Goal: Transaction & Acquisition: Purchase product/service

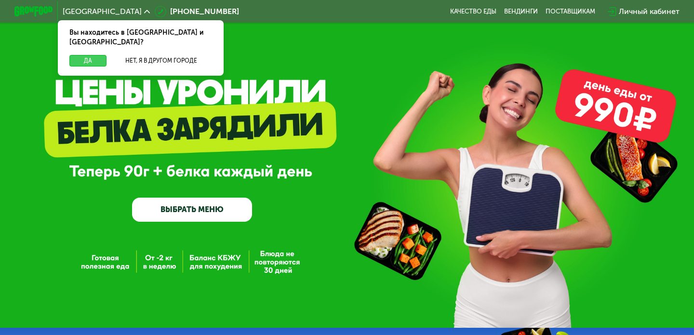
click at [87, 55] on button "Да" at bounding box center [87, 61] width 37 height 12
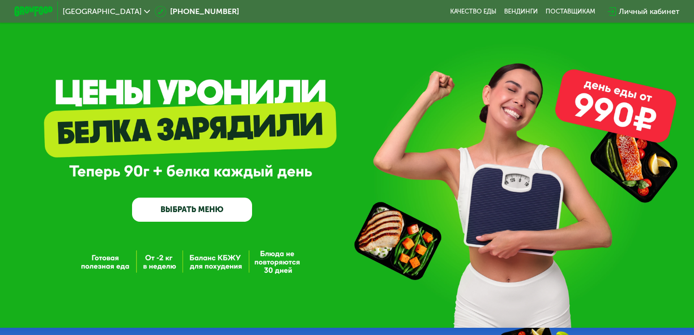
click at [212, 210] on link "ВЫБРАТЬ МЕНЮ" at bounding box center [192, 210] width 120 height 24
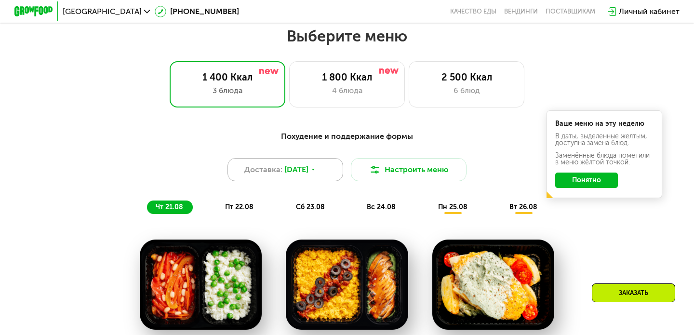
scroll to position [411, 0]
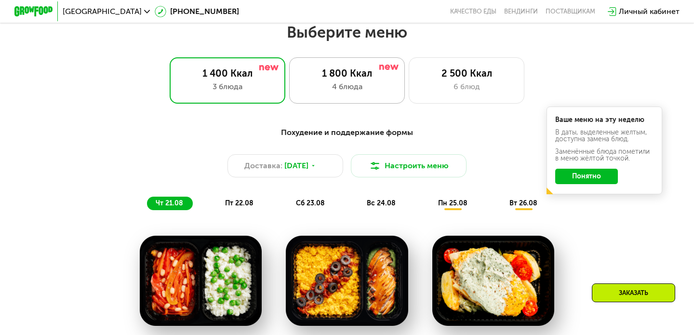
click at [355, 88] on div "4 блюда" at bounding box center [346, 87] width 95 height 12
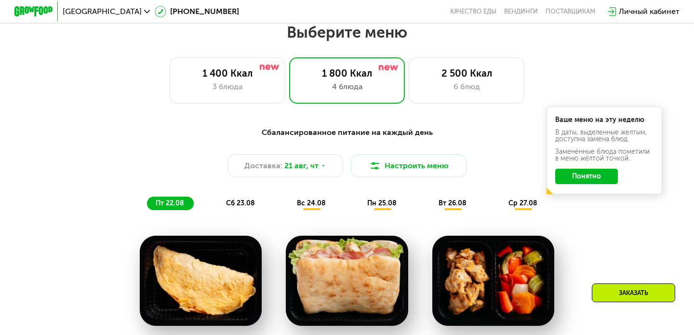
click at [590, 179] on button "Понятно" at bounding box center [586, 176] width 63 height 15
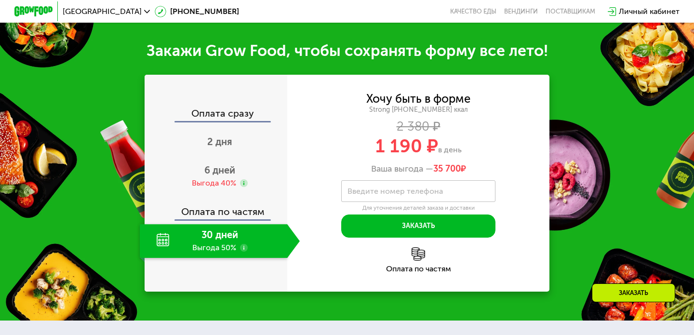
scroll to position [1003, 0]
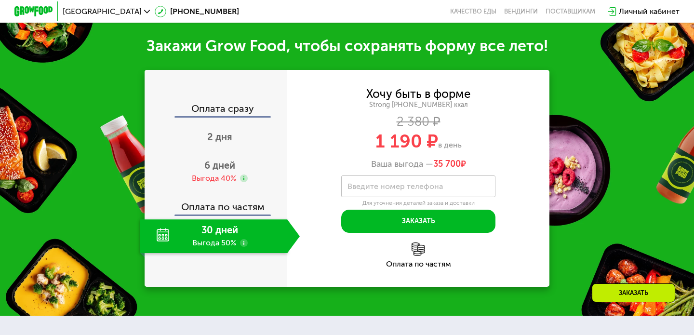
click at [230, 238] on div "30 дней Выгода 50%" at bounding box center [213, 236] width 147 height 34
click at [244, 243] on use at bounding box center [244, 243] width 8 height 8
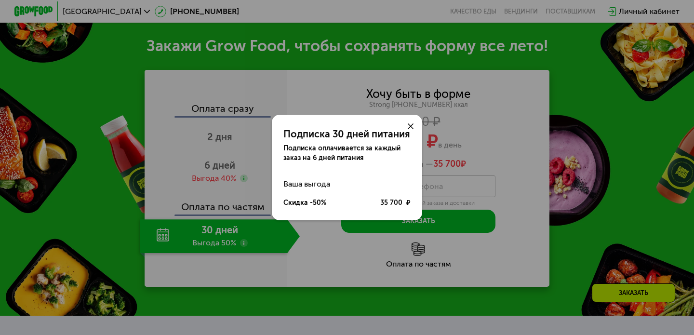
click at [412, 125] on icon at bounding box center [411, 126] width 6 height 6
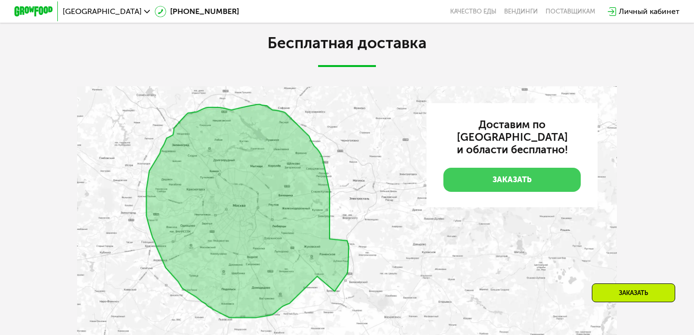
click at [512, 168] on link "Заказать" at bounding box center [511, 180] width 137 height 24
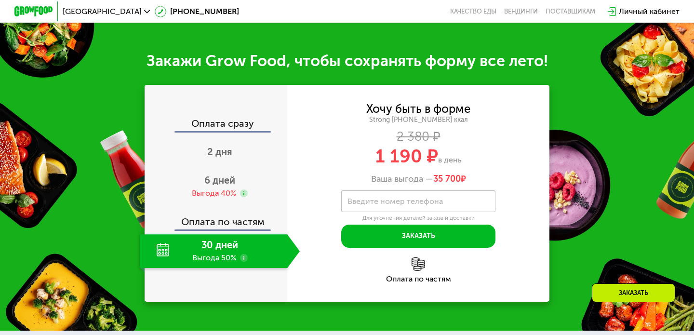
scroll to position [987, 0]
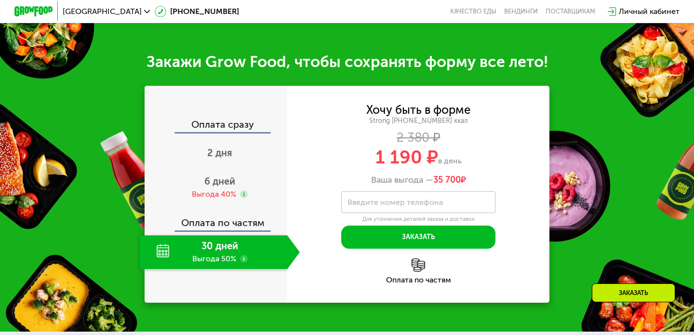
click at [415, 282] on div "Оплата по частям" at bounding box center [418, 280] width 262 height 8
click at [416, 265] on img at bounding box center [418, 264] width 13 height 13
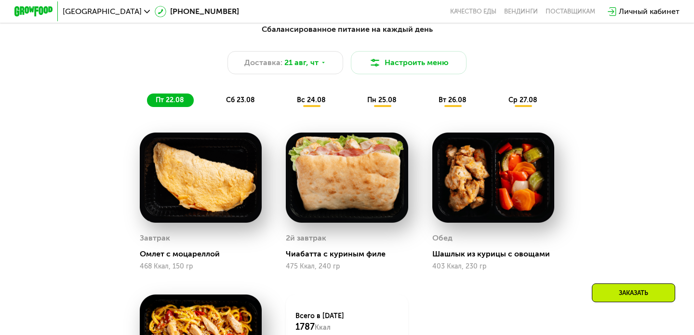
scroll to position [504, 0]
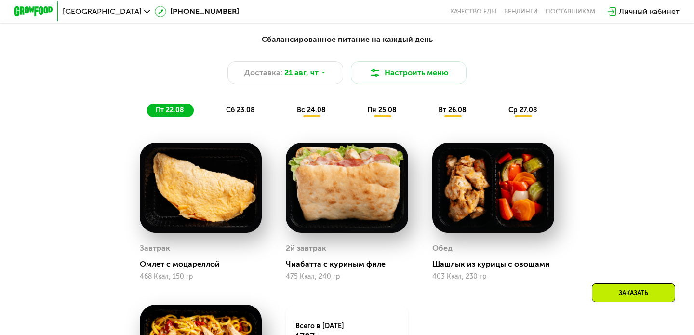
click at [235, 112] on span "сб 23.08" at bounding box center [240, 110] width 29 height 8
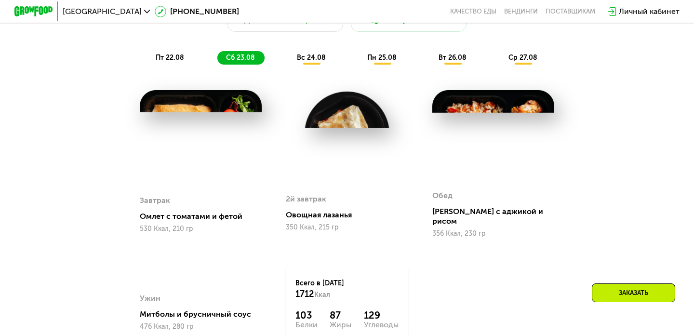
scroll to position [534, 0]
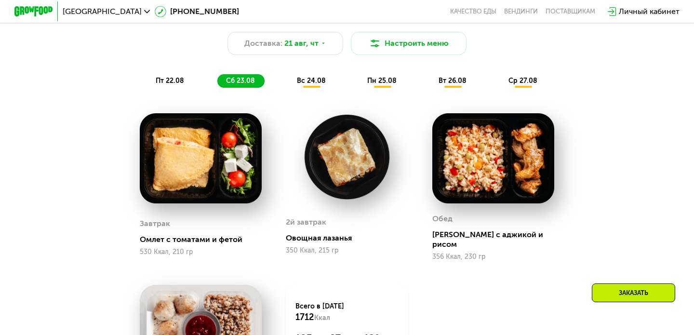
click at [306, 80] on span "вс 24.08" at bounding box center [311, 81] width 29 height 8
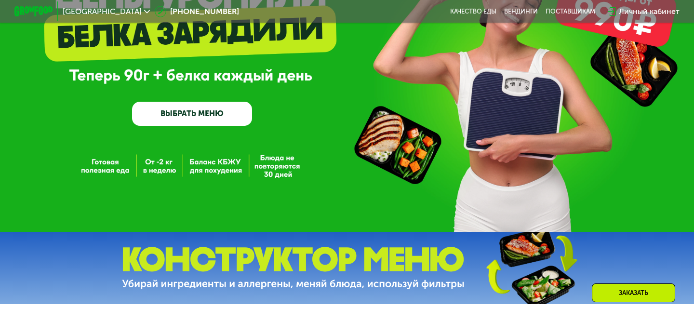
scroll to position [92, 0]
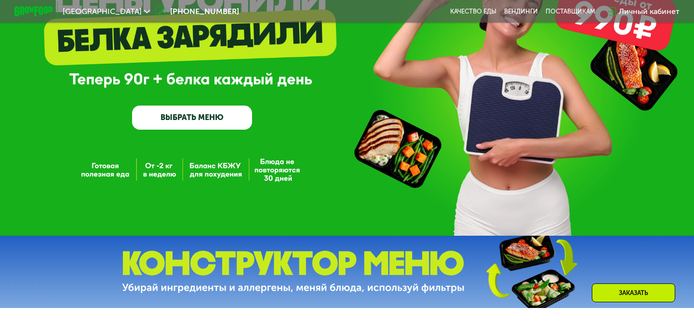
click at [285, 180] on div "GrowFood — доставка правильного питания ВЫБРАТЬ МЕНЮ" at bounding box center [347, 72] width 694 height 328
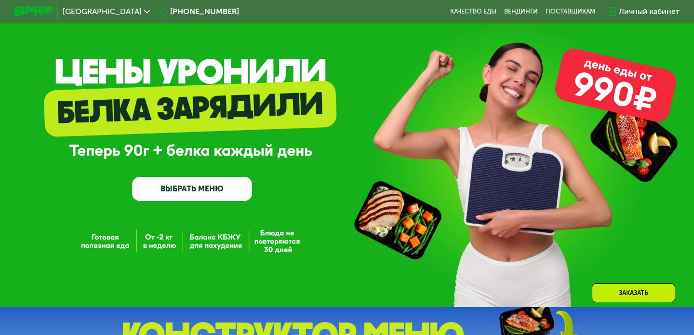
scroll to position [0, 0]
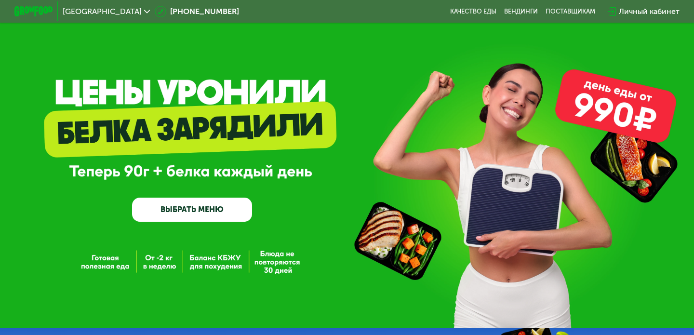
click at [191, 214] on link "ВЫБРАТЬ МЕНЮ" at bounding box center [192, 210] width 120 height 24
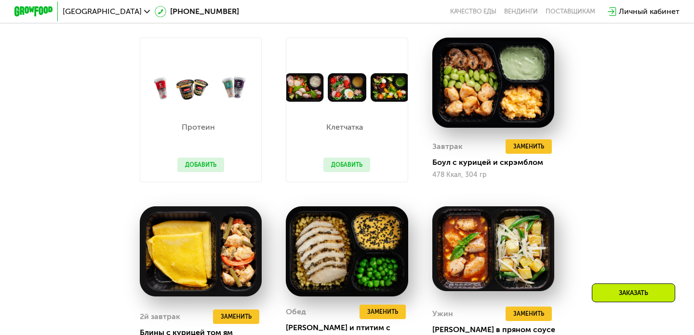
scroll to position [607, 0]
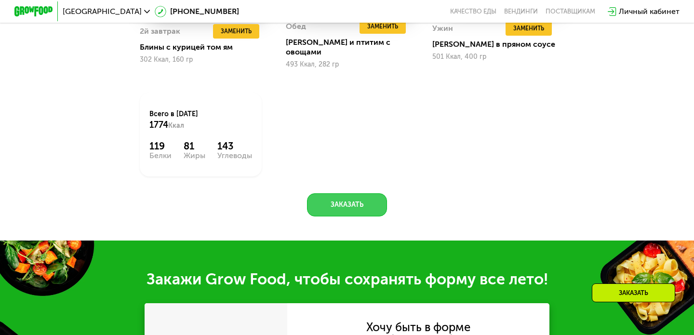
click at [355, 197] on button "Заказать" at bounding box center [347, 204] width 80 height 23
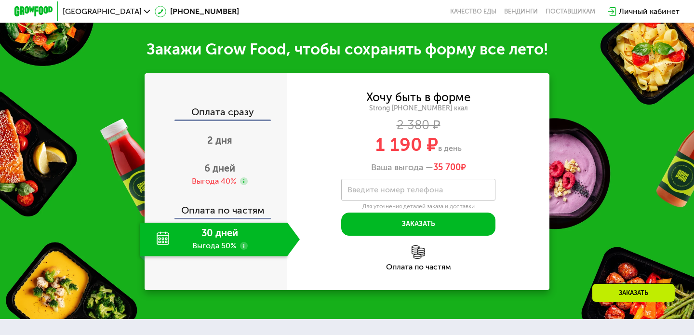
scroll to position [1125, 0]
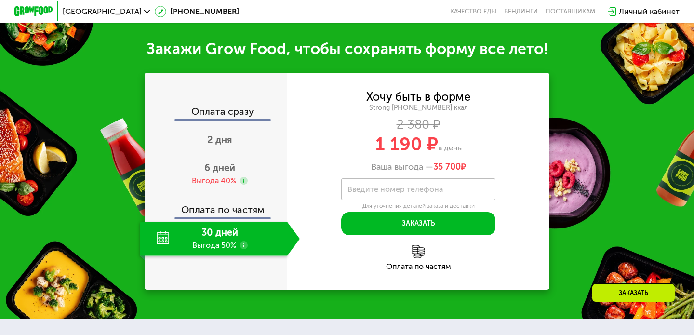
click at [420, 104] on div "Strong [PHONE_NUMBER] ккал" at bounding box center [418, 108] width 262 height 9
click at [224, 196] on div "Оплата по частям" at bounding box center [217, 206] width 142 height 22
click at [213, 235] on div "30 дней Выгода 50%" at bounding box center [213, 239] width 147 height 34
click at [244, 134] on div "2 дня" at bounding box center [220, 141] width 160 height 34
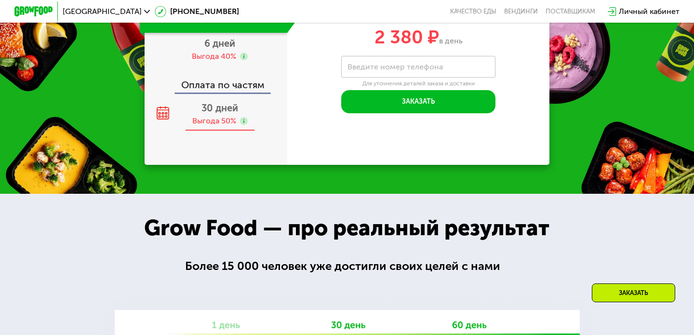
click at [228, 108] on span "30 дней" at bounding box center [219, 108] width 37 height 12
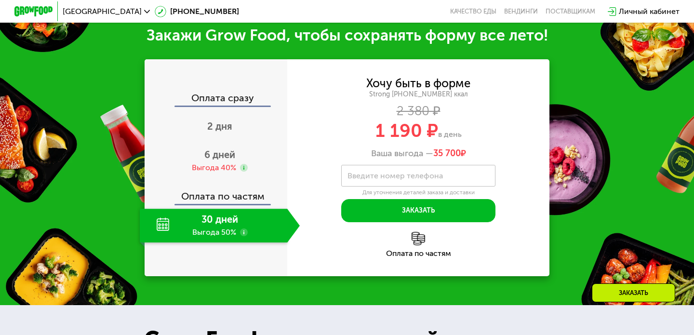
scroll to position [1019, 0]
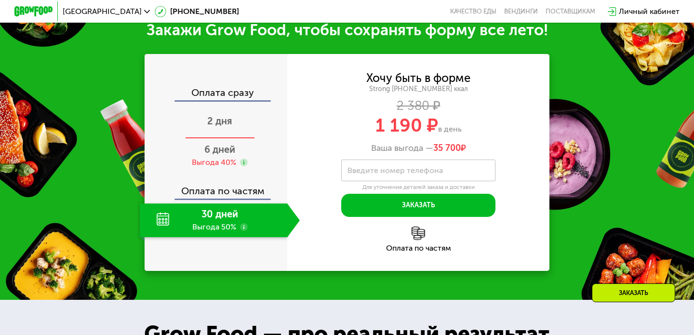
click at [232, 129] on div "2 дня" at bounding box center [220, 122] width 160 height 34
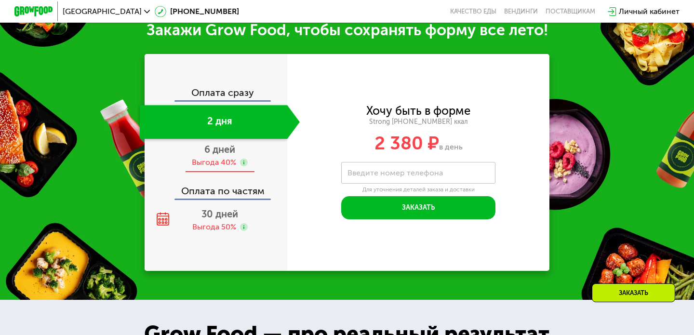
click at [225, 160] on div "Выгода 40%" at bounding box center [214, 162] width 44 height 11
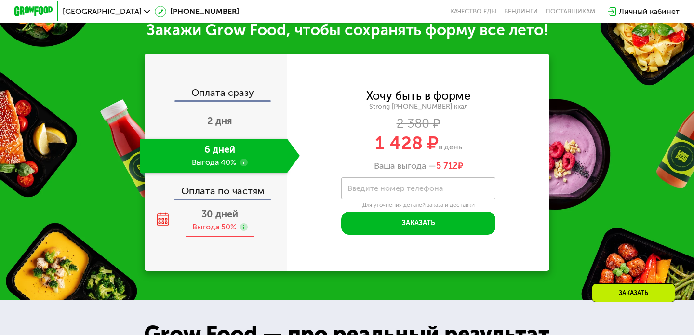
click at [219, 229] on div "Выгода 50%" at bounding box center [214, 227] width 44 height 11
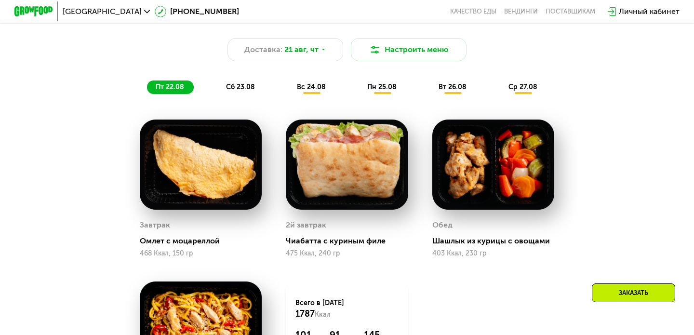
scroll to position [545, 0]
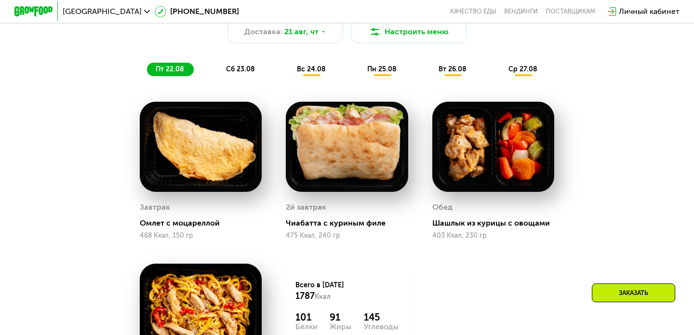
click at [451, 69] on span "вт 26.08" at bounding box center [453, 69] width 28 height 8
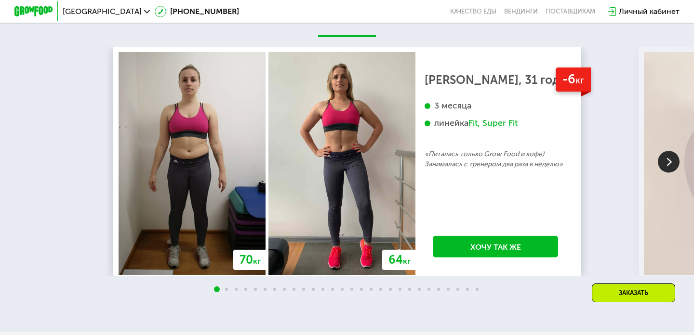
scroll to position [1801, 0]
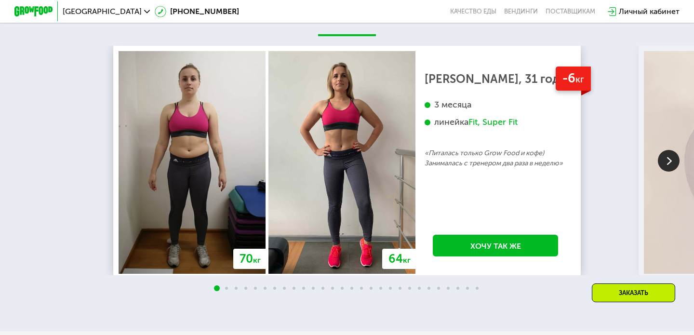
click at [672, 156] on img at bounding box center [669, 161] width 22 height 22
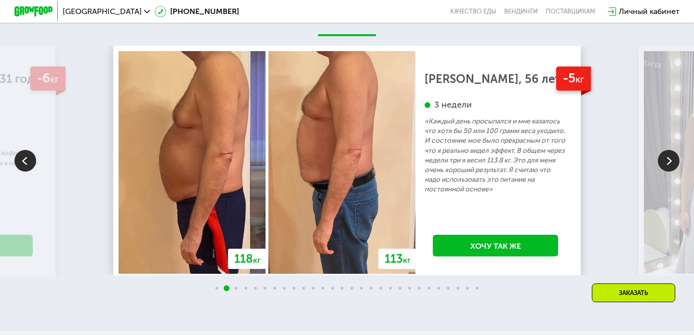
click at [672, 158] on img at bounding box center [669, 161] width 22 height 22
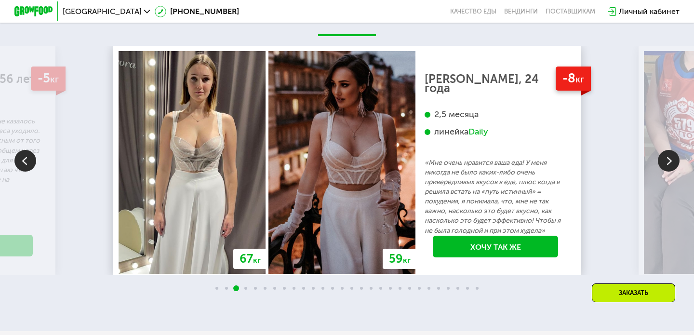
click at [672, 158] on img at bounding box center [669, 161] width 22 height 22
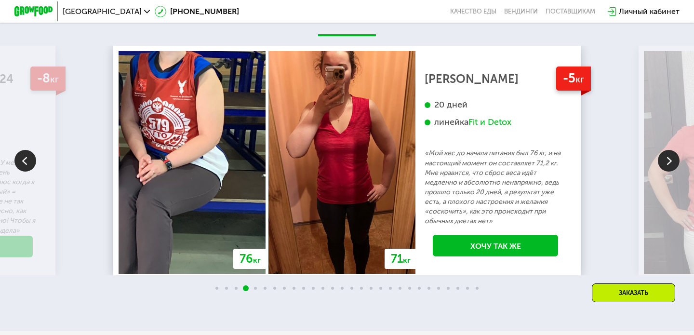
click at [672, 158] on img at bounding box center [669, 161] width 22 height 22
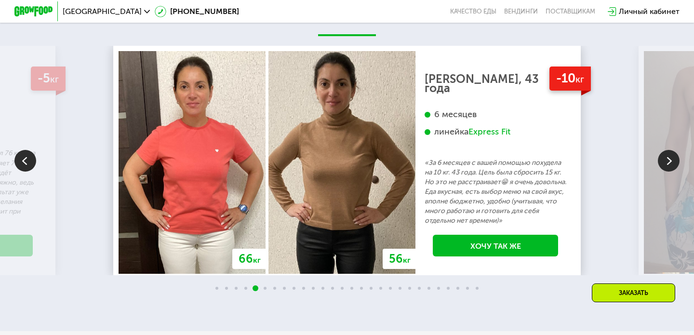
click at [672, 158] on img at bounding box center [669, 161] width 22 height 22
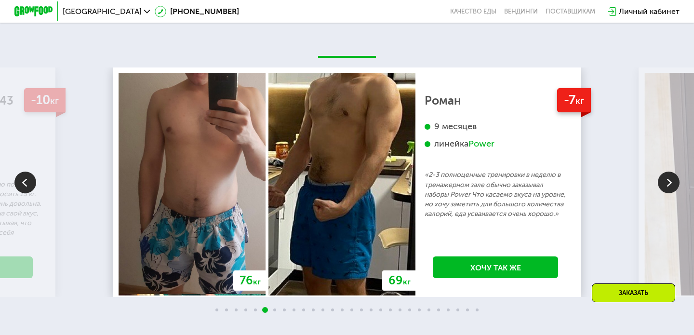
scroll to position [1783, 0]
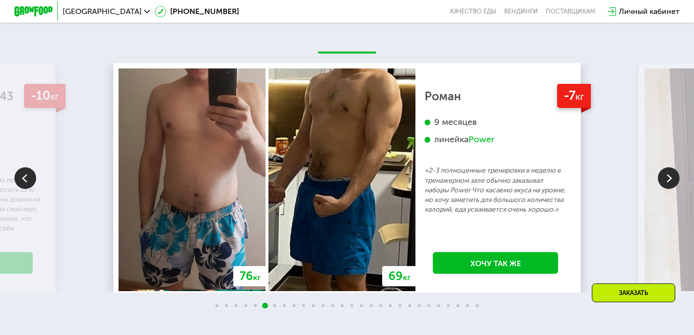
click at [666, 175] on img at bounding box center [669, 178] width 22 height 22
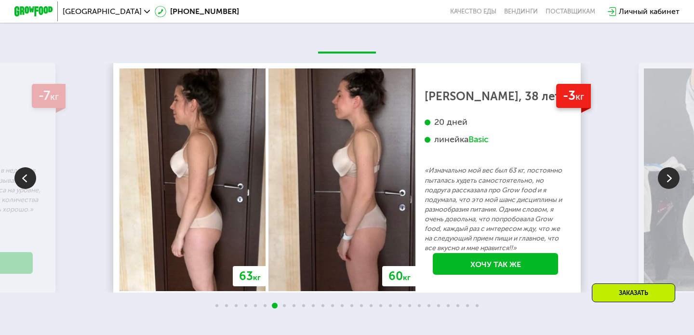
click at [668, 179] on img at bounding box center [669, 178] width 22 height 22
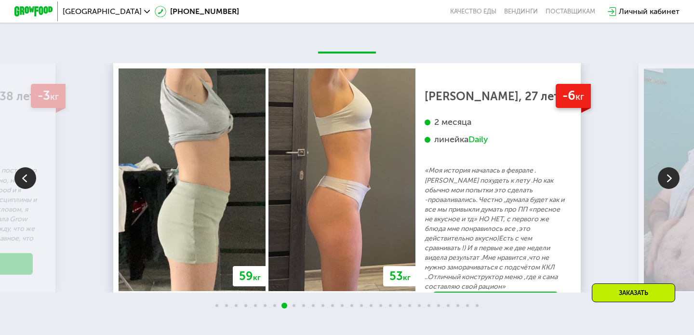
click at [668, 179] on img at bounding box center [669, 178] width 22 height 22
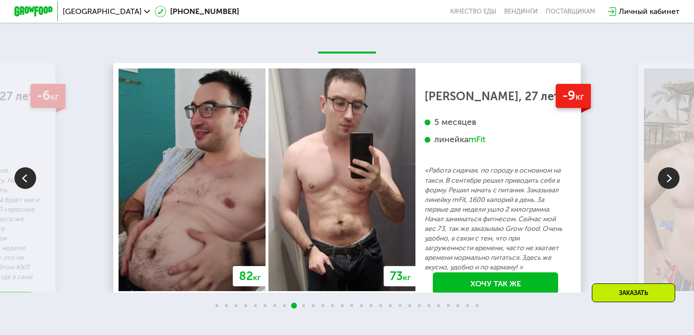
click at [668, 179] on img at bounding box center [669, 178] width 22 height 22
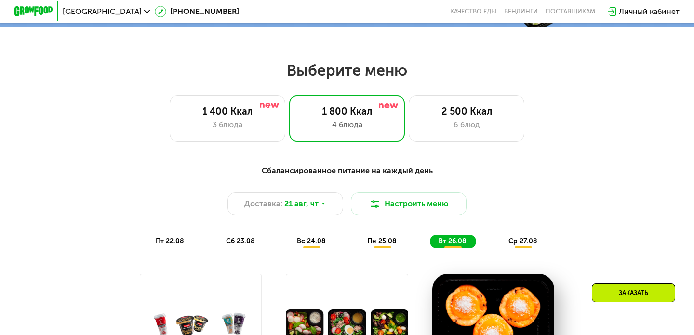
scroll to position [371, 0]
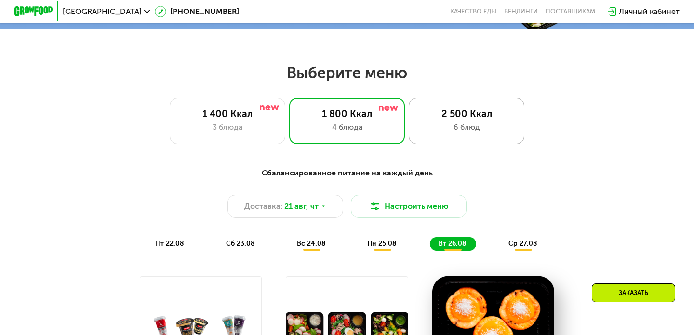
click at [455, 111] on div "2 500 Ккал" at bounding box center [466, 114] width 95 height 12
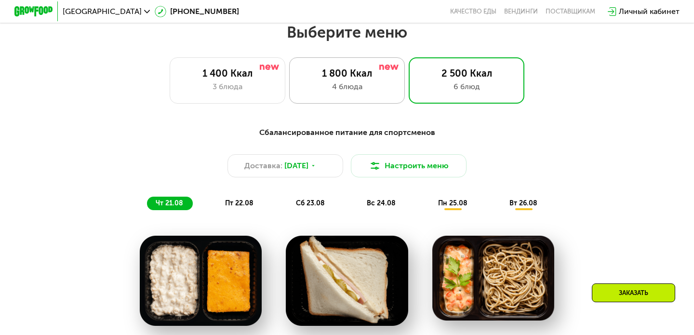
scroll to position [397, 0]
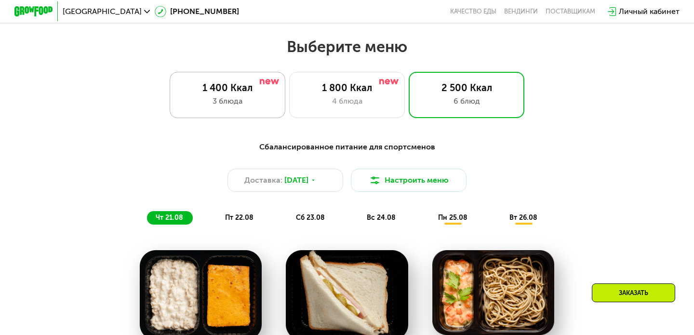
click at [251, 88] on div "1 400 Ккал" at bounding box center [227, 88] width 95 height 12
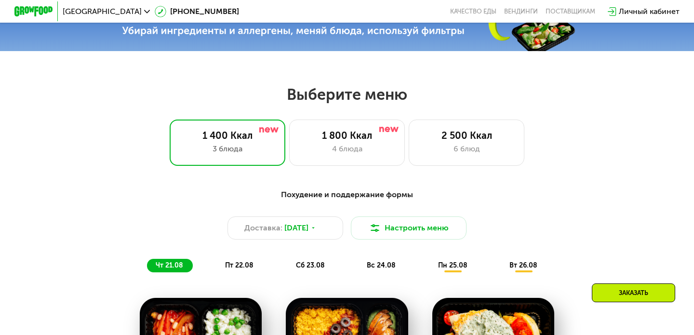
scroll to position [329, 0]
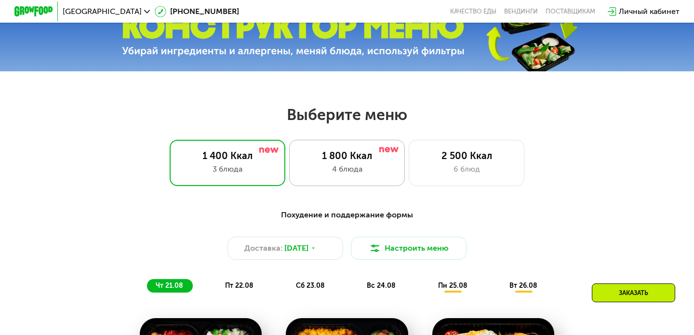
click at [356, 155] on div "1 800 Ккал" at bounding box center [346, 156] width 95 height 12
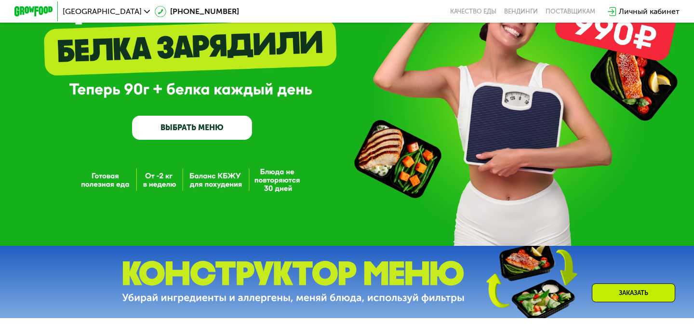
scroll to position [0, 0]
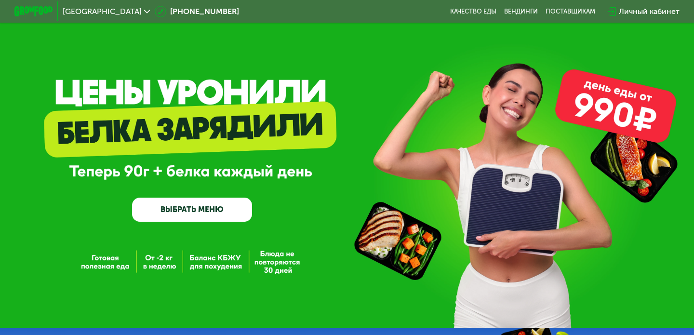
click at [641, 10] on div "Личный кабинет" at bounding box center [649, 12] width 61 height 12
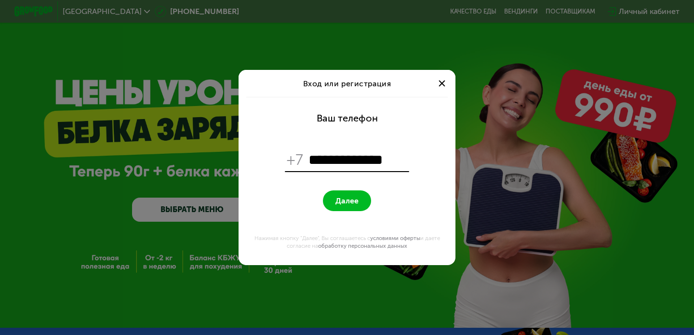
type input "**********"
click at [348, 203] on span "Далее" at bounding box center [346, 200] width 23 height 9
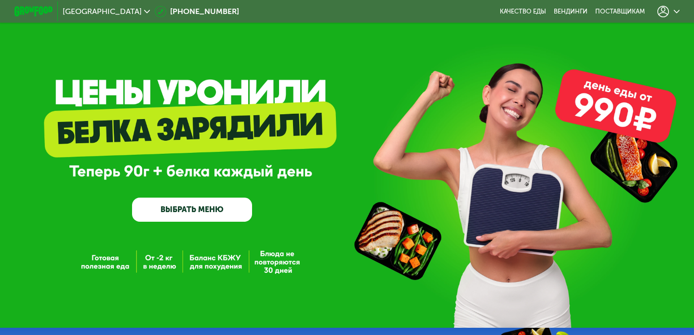
click at [678, 9] on icon at bounding box center [677, 12] width 6 height 6
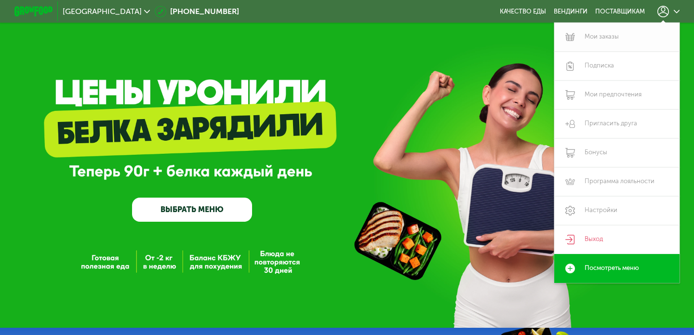
click at [614, 38] on link "Мои заказы" at bounding box center [616, 37] width 125 height 29
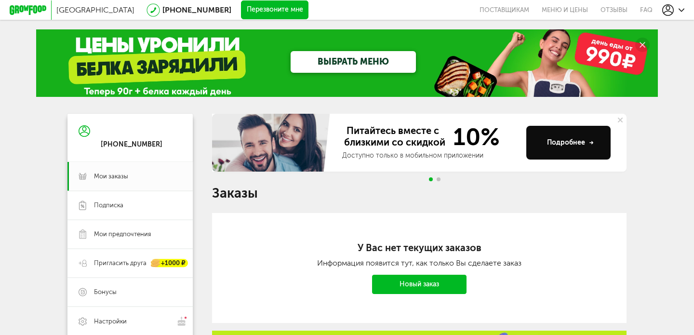
click at [324, 65] on link "ВЫБРАТЬ МЕНЮ" at bounding box center [353, 62] width 125 height 22
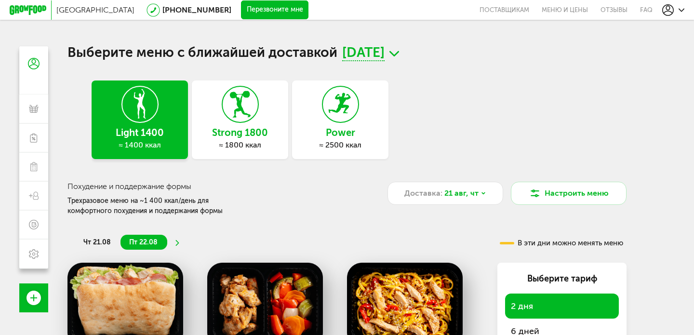
click at [242, 130] on h3 "Strong 1800" at bounding box center [240, 132] width 96 height 11
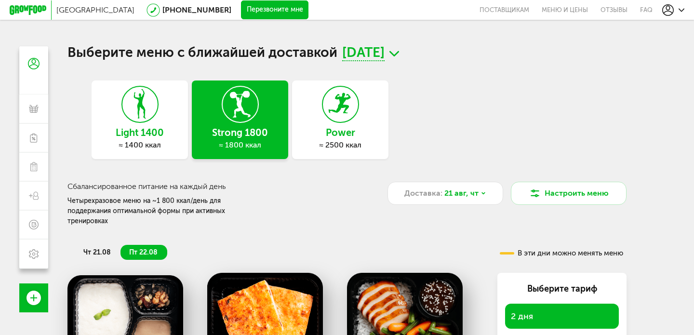
click at [159, 129] on h3 "Light 1400" at bounding box center [140, 132] width 96 height 11
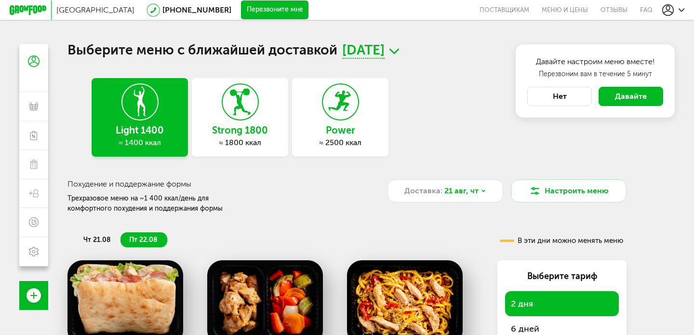
scroll to position [3, 0]
